Goal: Information Seeking & Learning: Learn about a topic

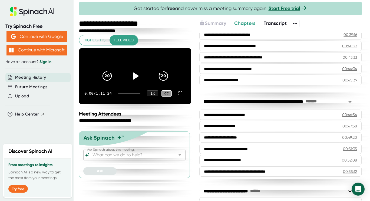
scroll to position [353, 0]
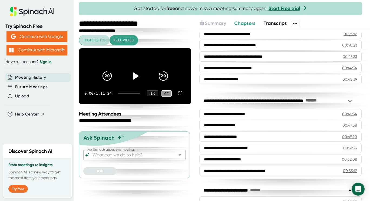
click at [96, 41] on span "Highlights" at bounding box center [95, 40] width 22 height 7
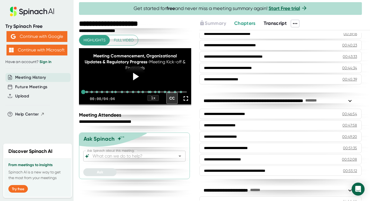
click at [276, 22] on span "Transcript" at bounding box center [275, 23] width 23 height 6
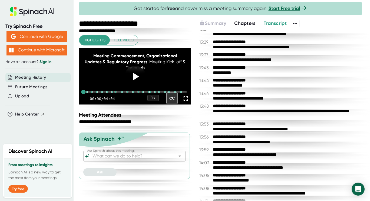
scroll to position [500, 0]
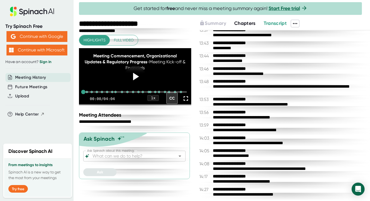
click at [273, 22] on span "Transcript" at bounding box center [275, 23] width 23 height 6
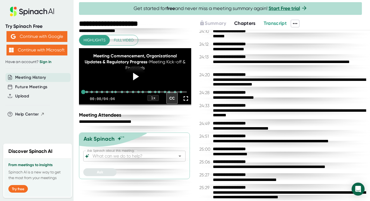
scroll to position [1740, 0]
